Goal: Task Accomplishment & Management: Use online tool/utility

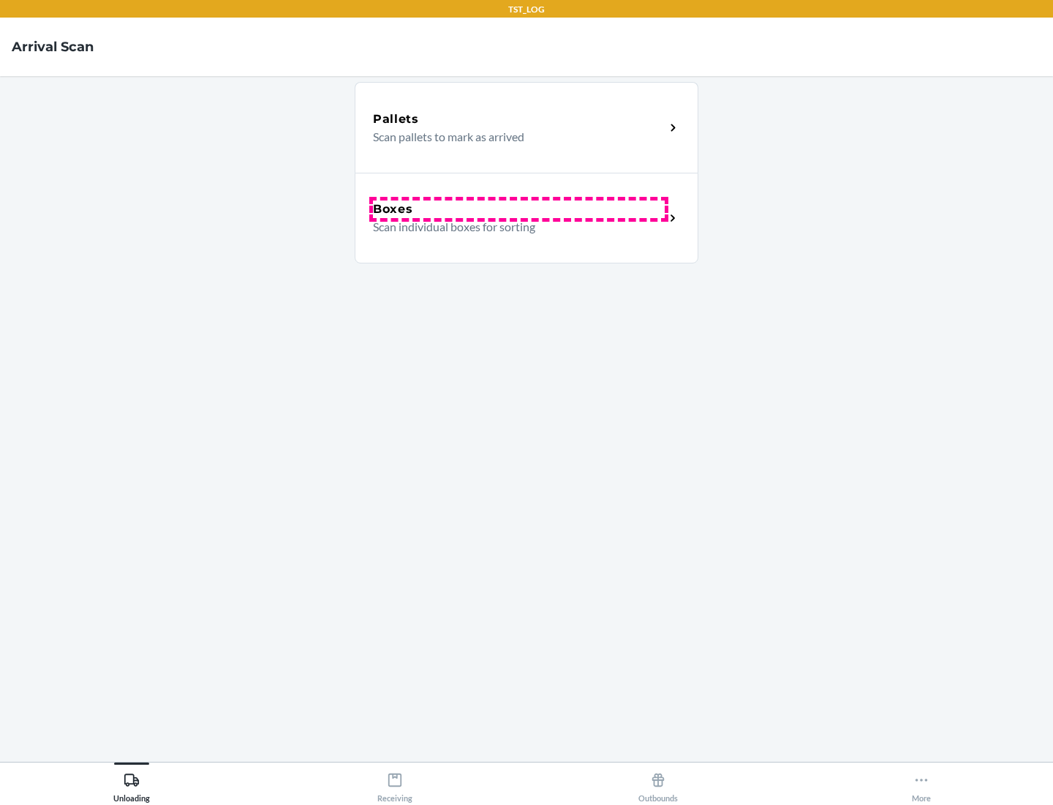
click at [519, 209] on div "Boxes" at bounding box center [519, 209] width 292 height 18
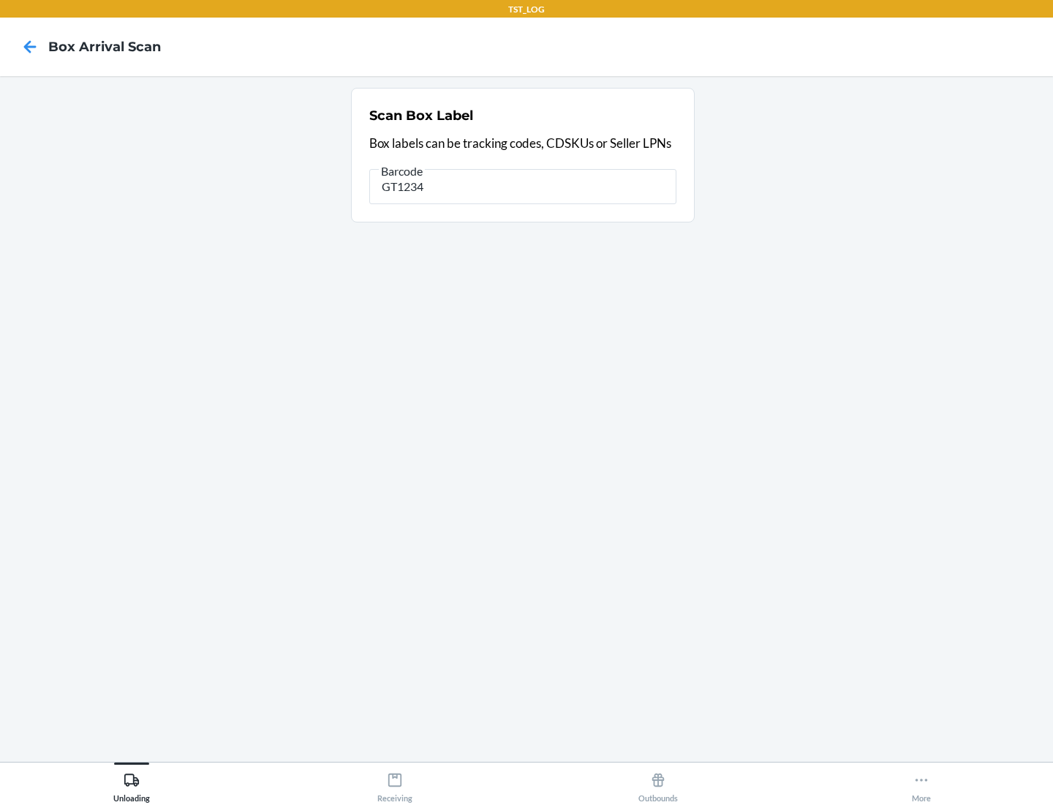
type input "GT1234"
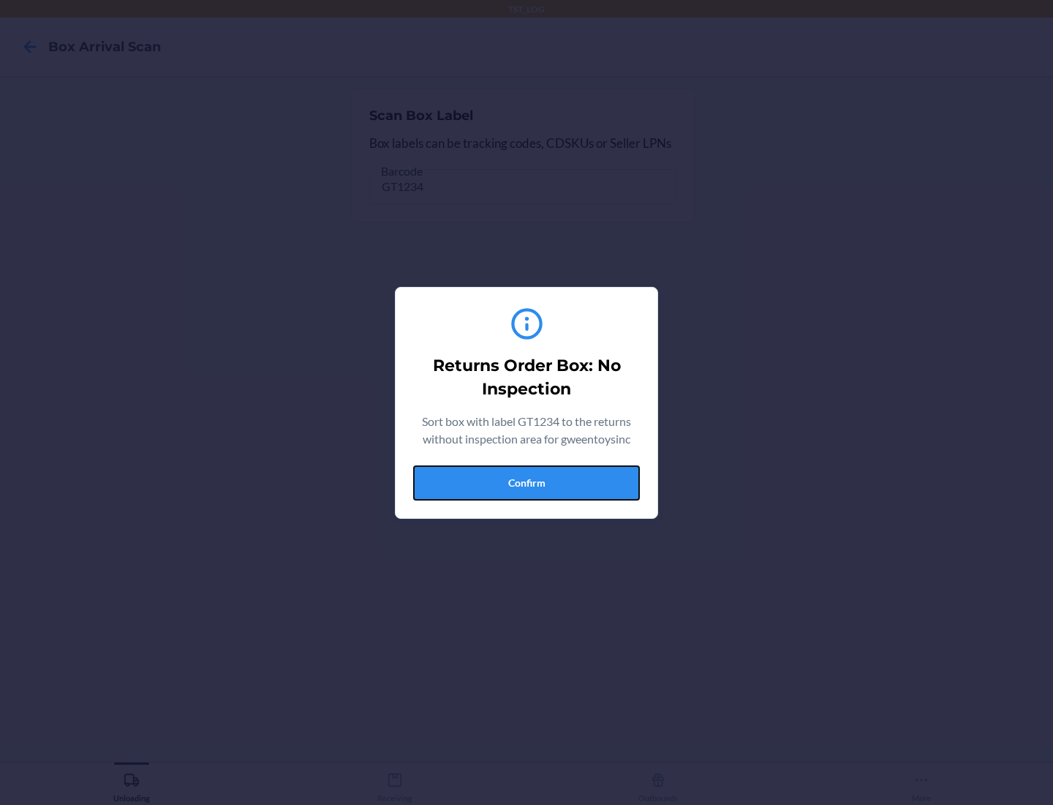
click at [527, 482] on button "Confirm" at bounding box center [526, 482] width 227 height 35
